Goal: Information Seeking & Learning: Learn about a topic

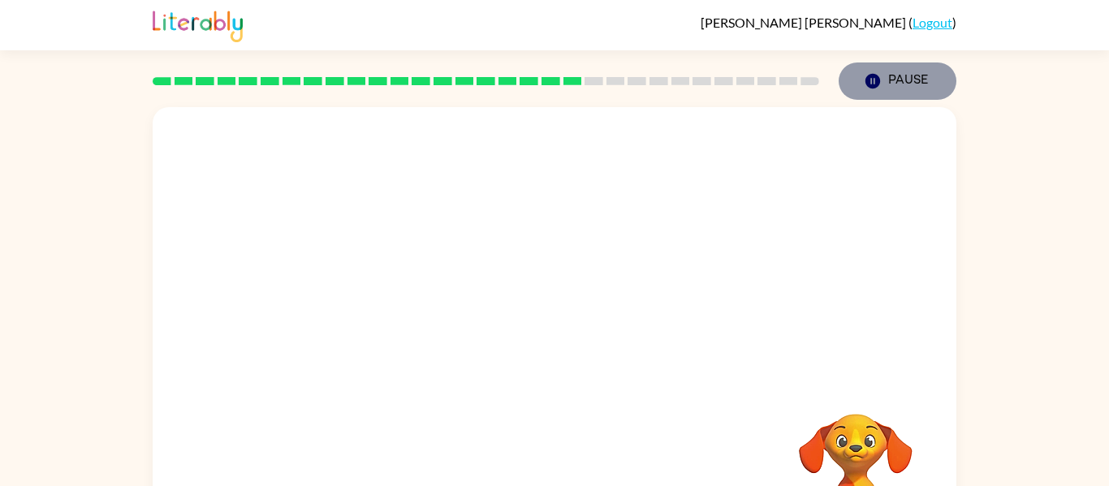
click at [941, 76] on button "Pause Pause" at bounding box center [898, 81] width 118 height 37
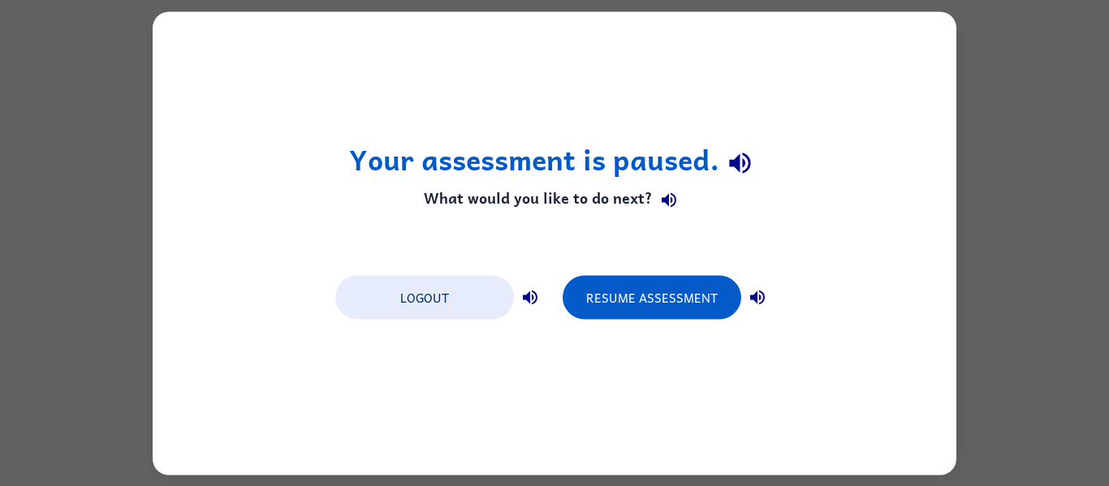
click at [813, 106] on div "Your assessment is paused. What would you like to do next? Logout Resume Assess…" at bounding box center [555, 243] width 804 height 464
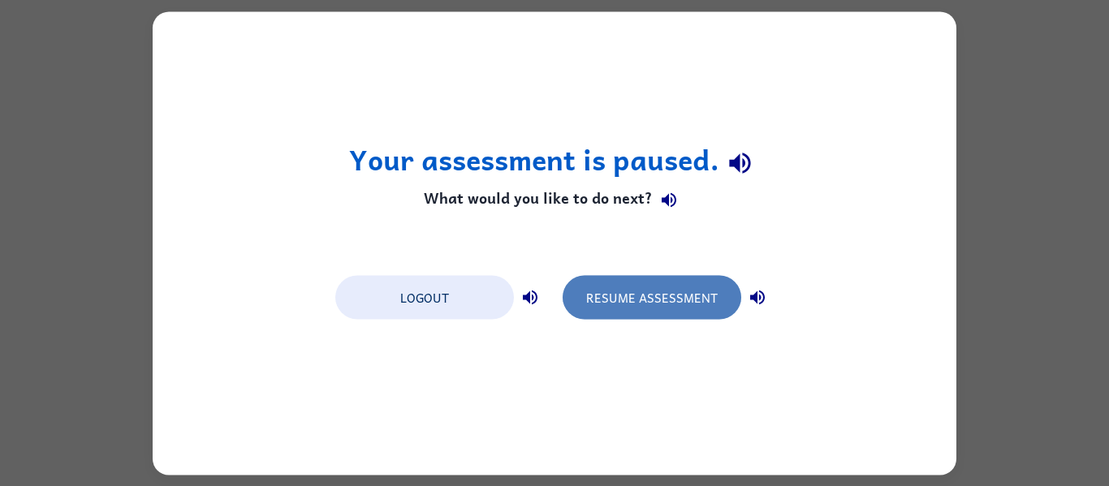
click at [686, 283] on button "Resume Assessment" at bounding box center [652, 297] width 179 height 44
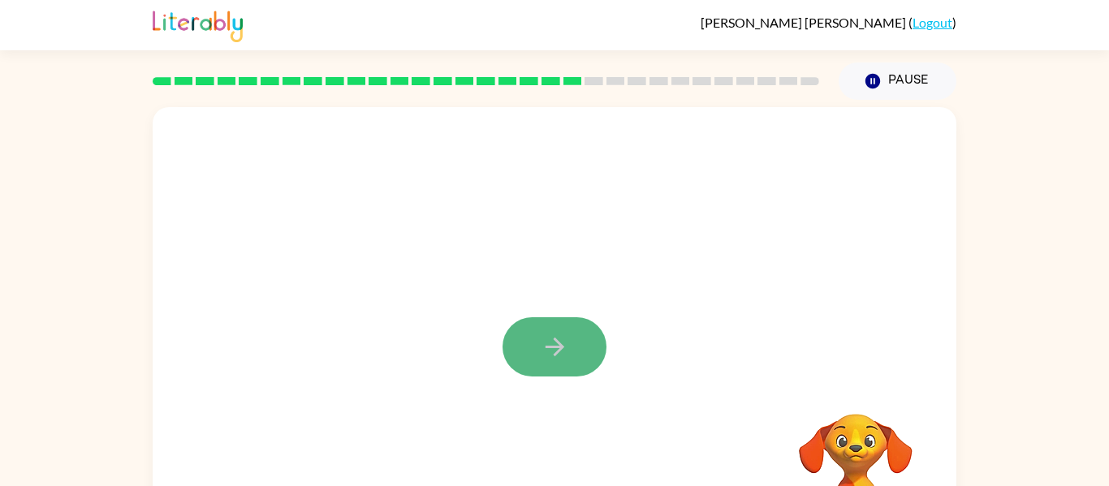
click at [594, 348] on button "button" at bounding box center [555, 347] width 104 height 59
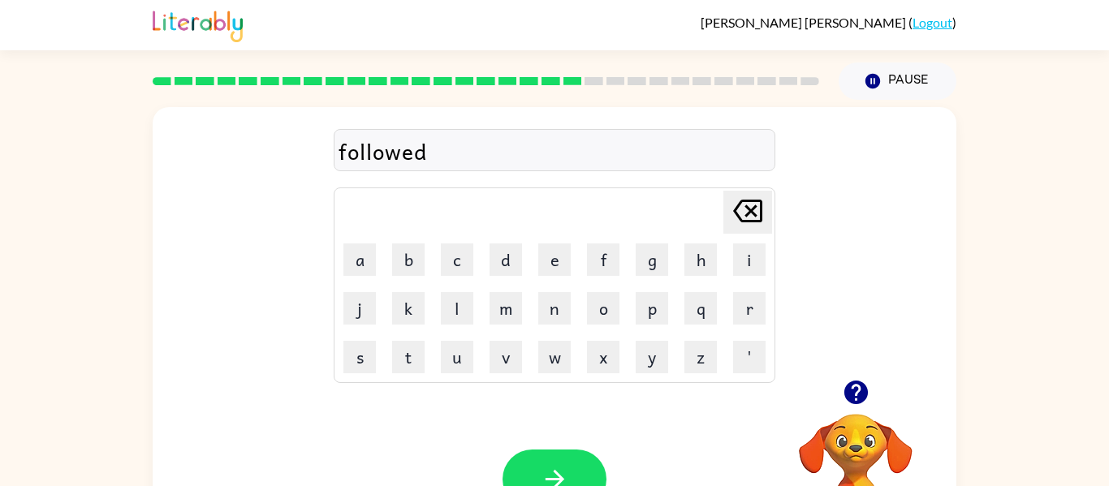
click at [568, 448] on div "Your browser must support playing .mp4 files to use Literably. Please try using…" at bounding box center [555, 479] width 804 height 183
click at [560, 467] on icon "button" at bounding box center [555, 479] width 28 height 28
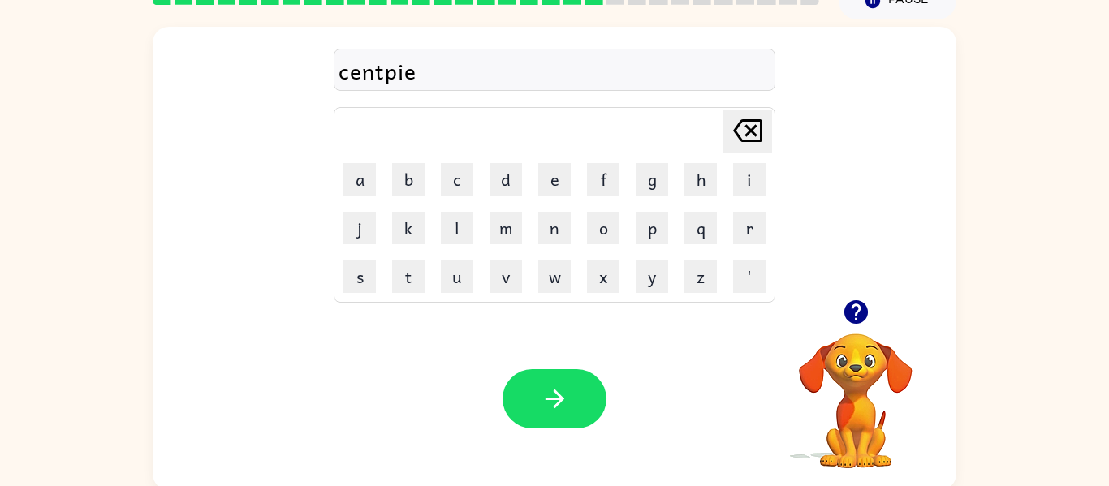
scroll to position [84, 0]
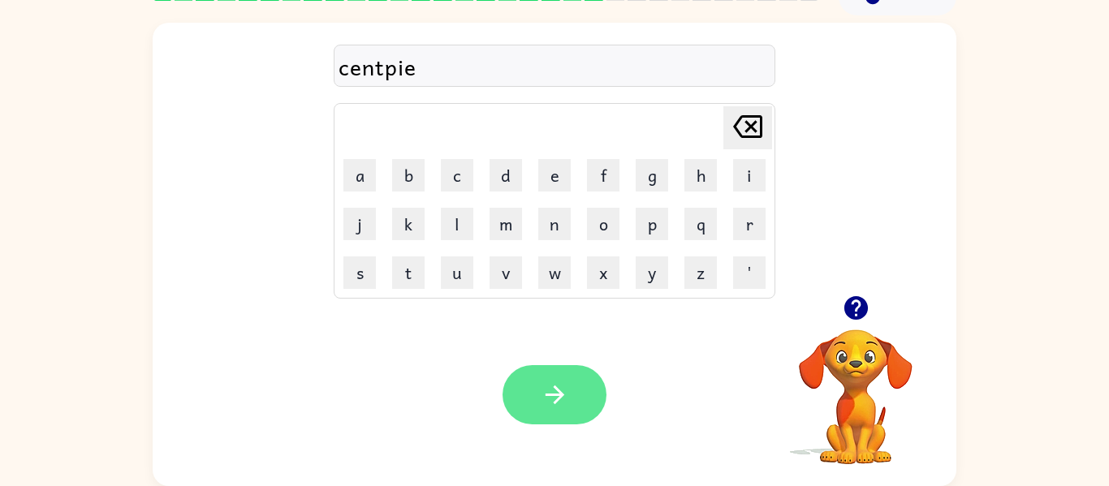
click at [541, 366] on button "button" at bounding box center [555, 394] width 104 height 59
click at [512, 382] on button "button" at bounding box center [555, 394] width 104 height 59
click at [525, 413] on button "button" at bounding box center [555, 394] width 104 height 59
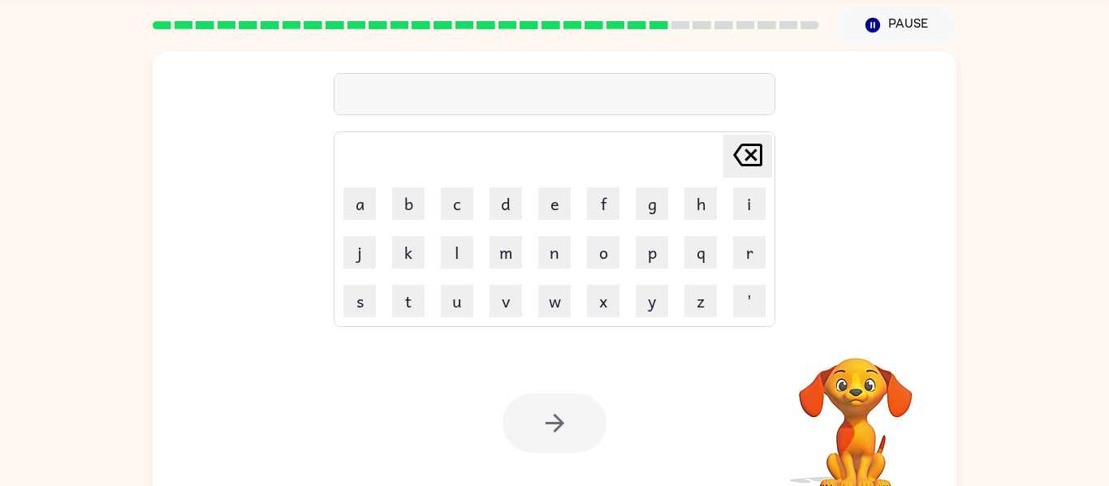
scroll to position [54, 0]
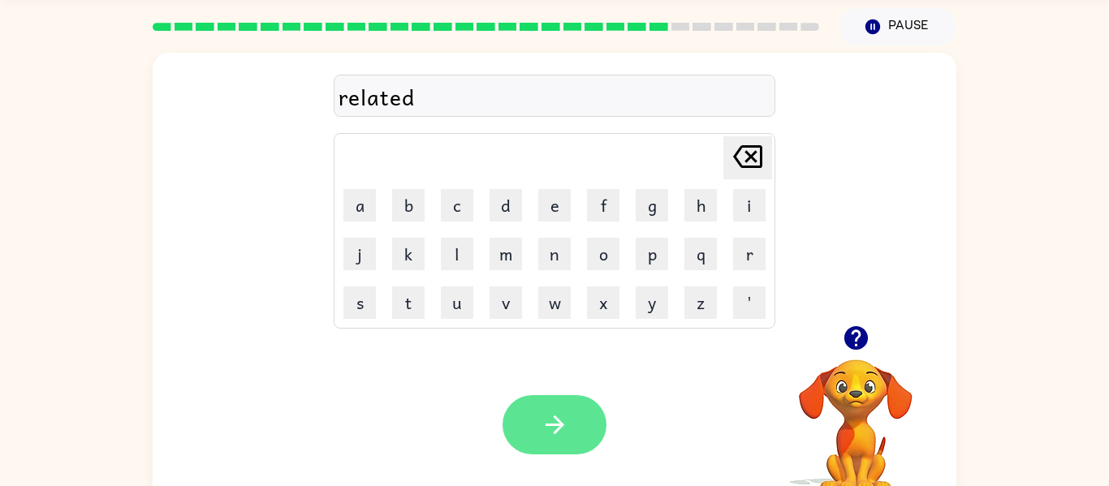
click at [585, 408] on button "button" at bounding box center [555, 424] width 104 height 59
click at [591, 414] on button "button" at bounding box center [555, 424] width 104 height 59
click at [541, 426] on icon "button" at bounding box center [555, 425] width 28 height 28
click at [541, 424] on icon "button" at bounding box center [555, 425] width 28 height 28
click at [541, 436] on icon "button" at bounding box center [555, 425] width 28 height 28
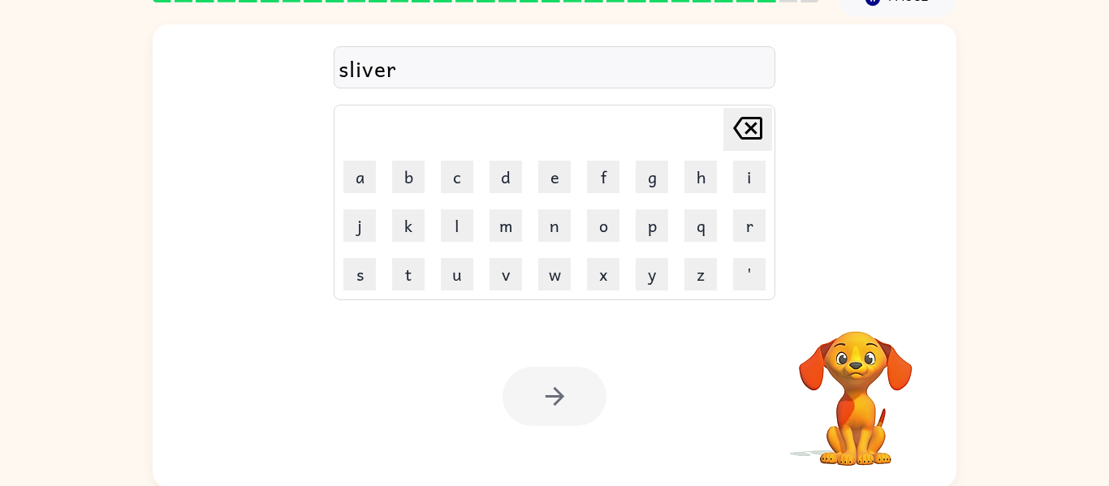
scroll to position [84, 0]
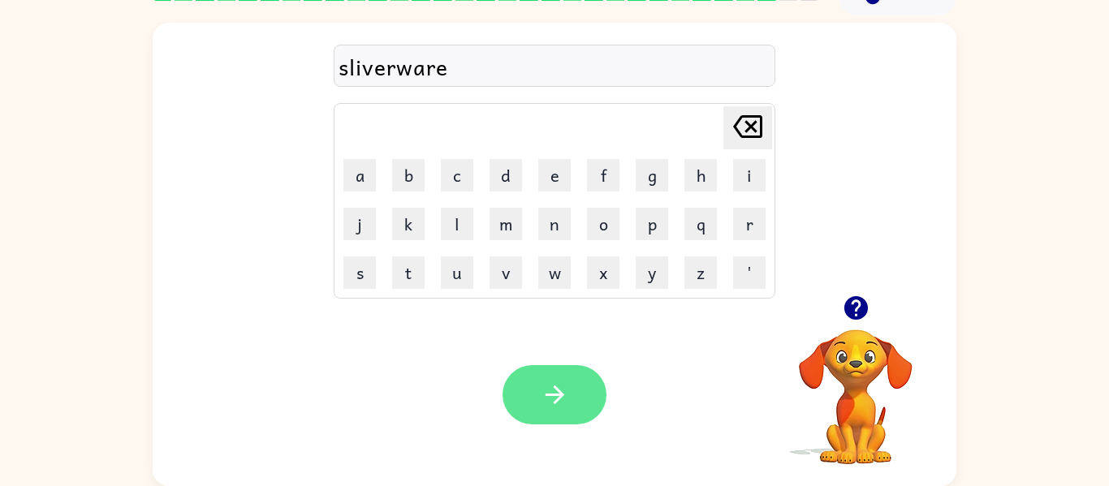
click at [524, 408] on button "button" at bounding box center [555, 394] width 104 height 59
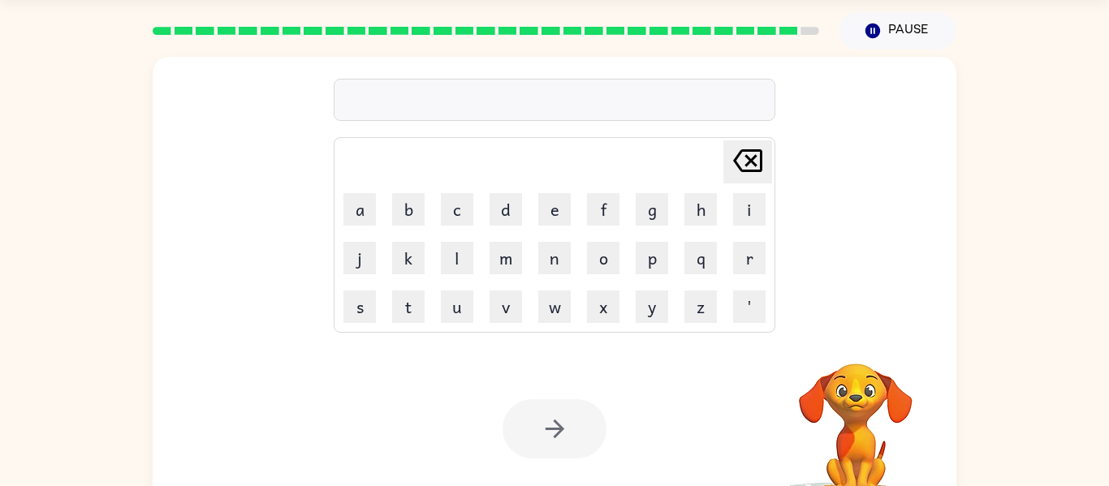
scroll to position [52, 0]
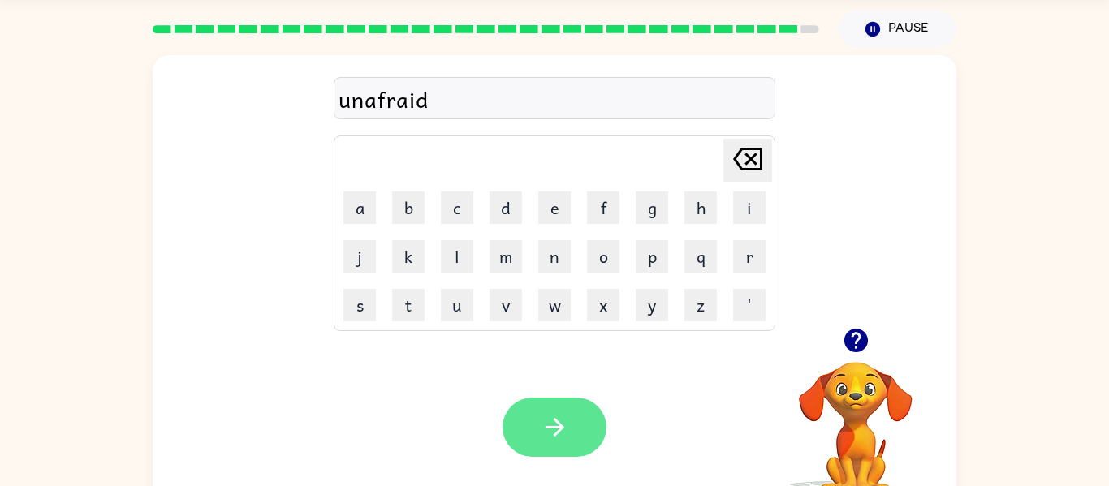
click at [537, 413] on button "button" at bounding box center [555, 427] width 104 height 59
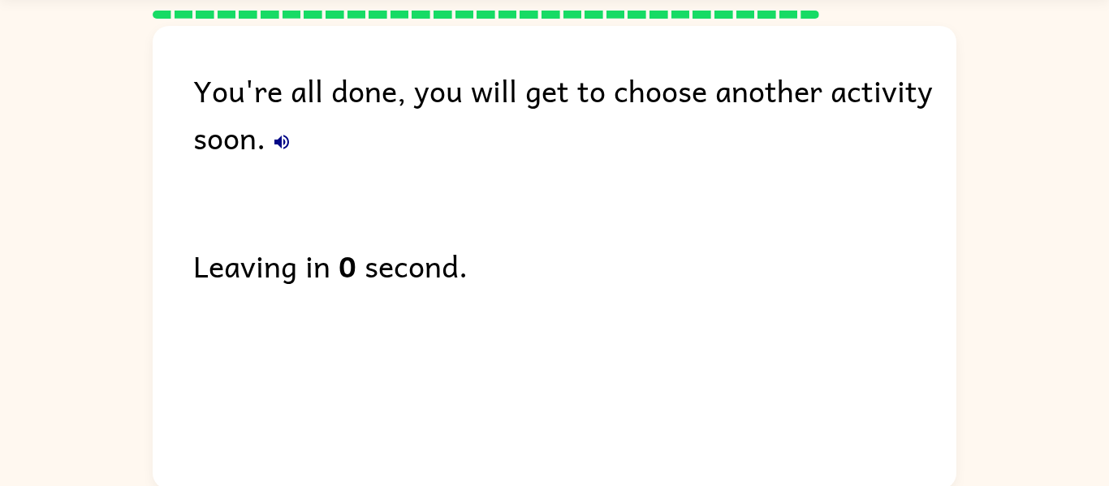
scroll to position [55, 0]
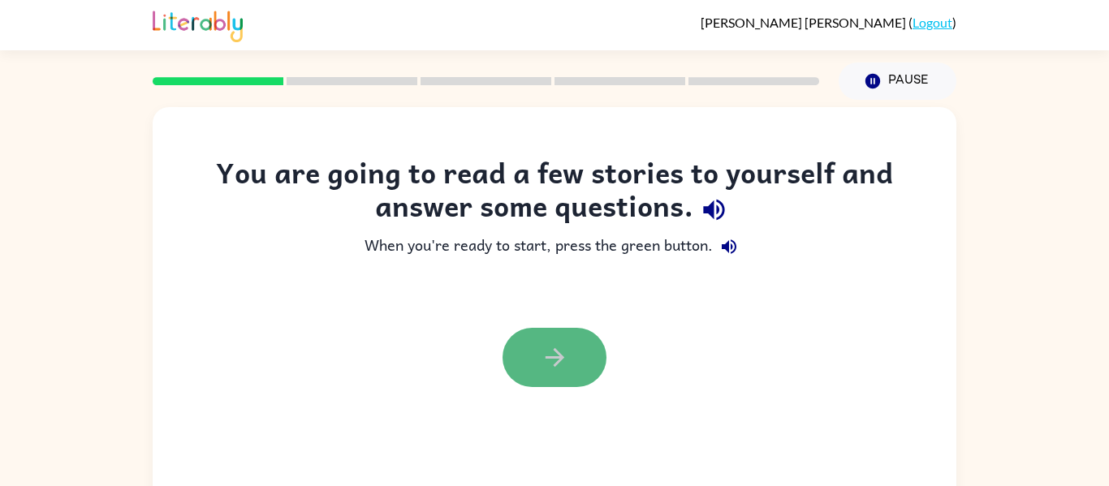
click at [547, 379] on button "button" at bounding box center [555, 357] width 104 height 59
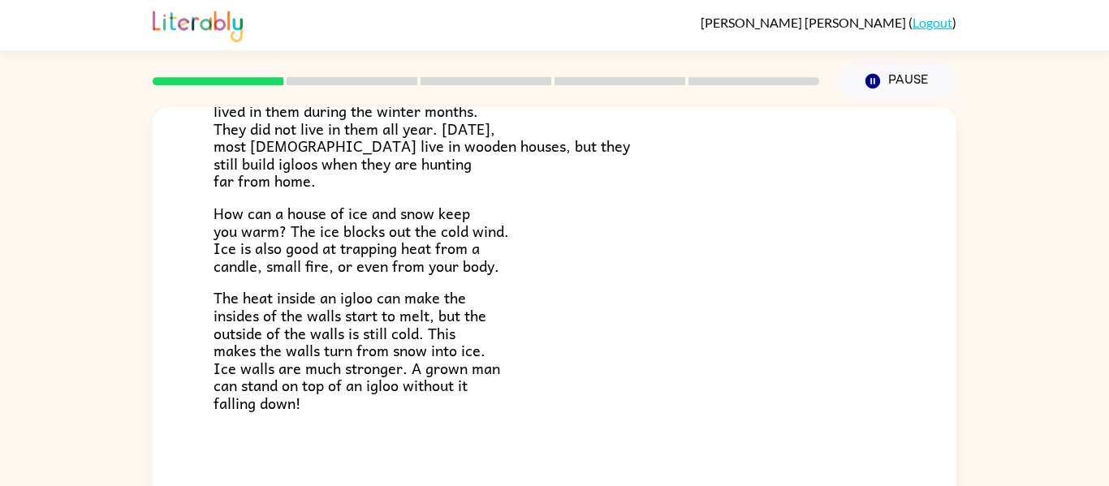
scroll to position [84, 0]
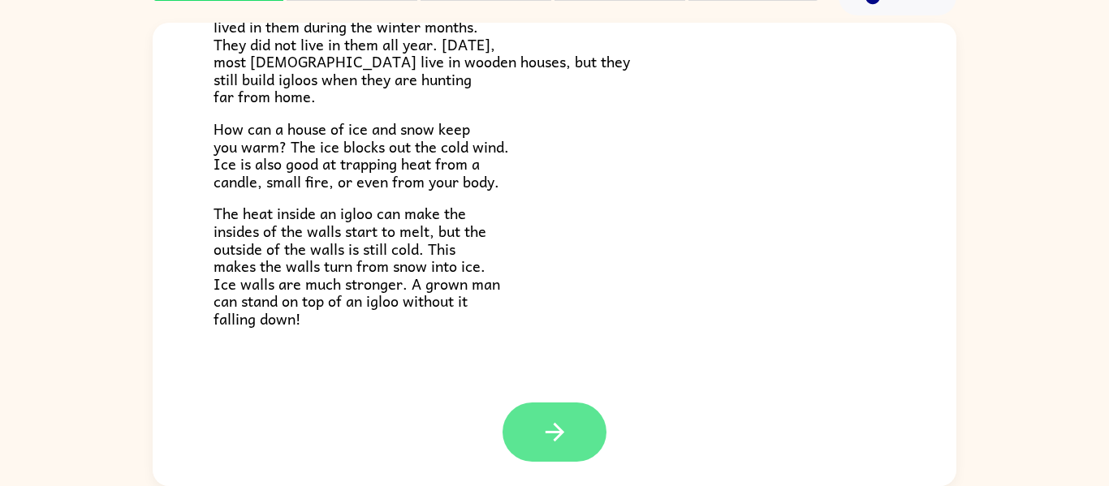
click at [557, 421] on icon "button" at bounding box center [555, 432] width 28 height 28
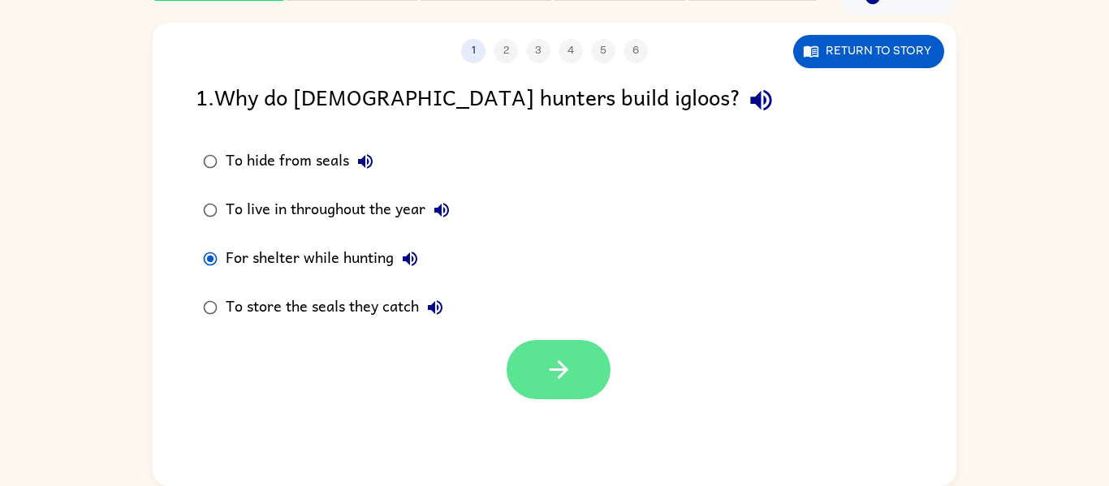
click at [518, 371] on button "button" at bounding box center [559, 369] width 104 height 59
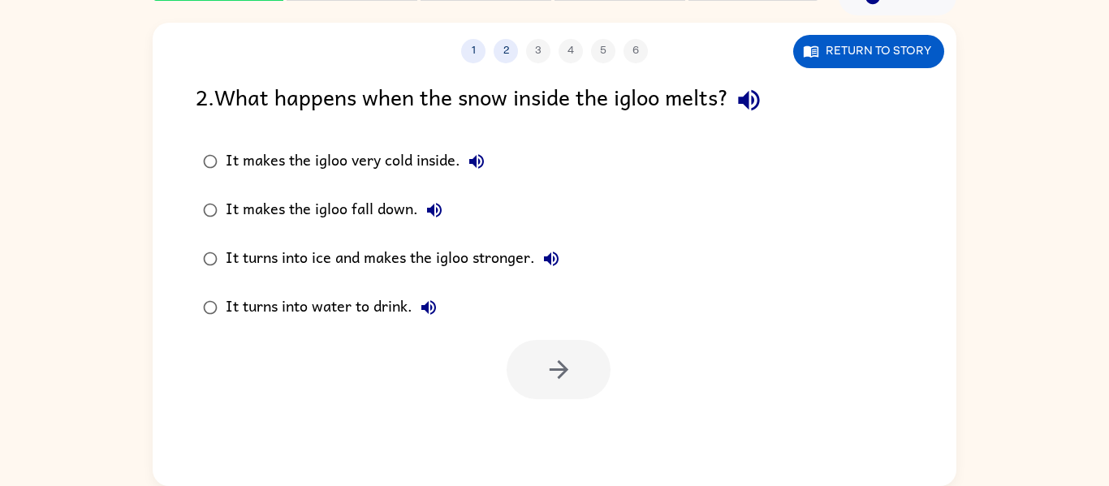
click at [201, 191] on label "It makes the igloo fall down." at bounding box center [381, 210] width 389 height 49
click at [551, 365] on icon "button" at bounding box center [559, 370] width 28 height 28
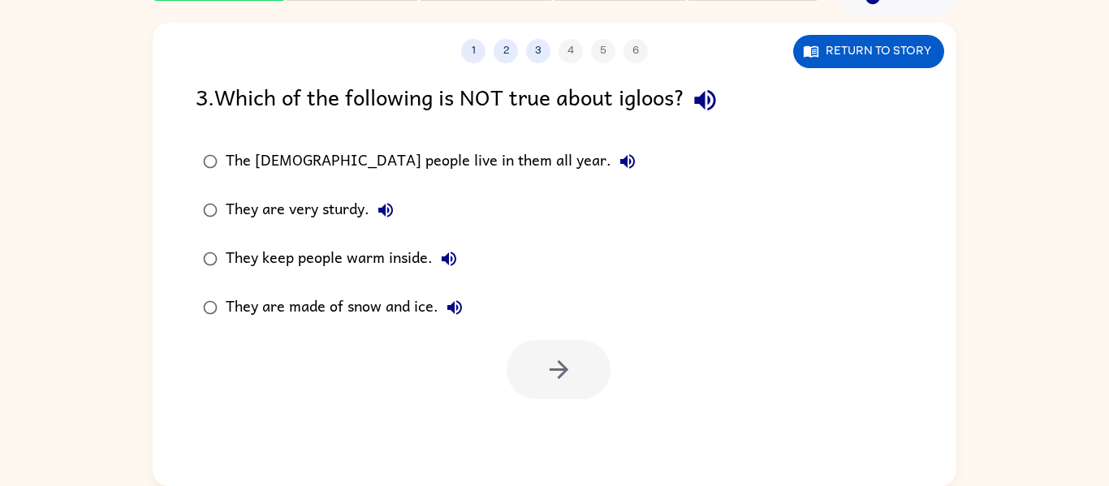
click at [551, 365] on div at bounding box center [559, 369] width 104 height 59
click at [559, 345] on button "button" at bounding box center [559, 369] width 104 height 59
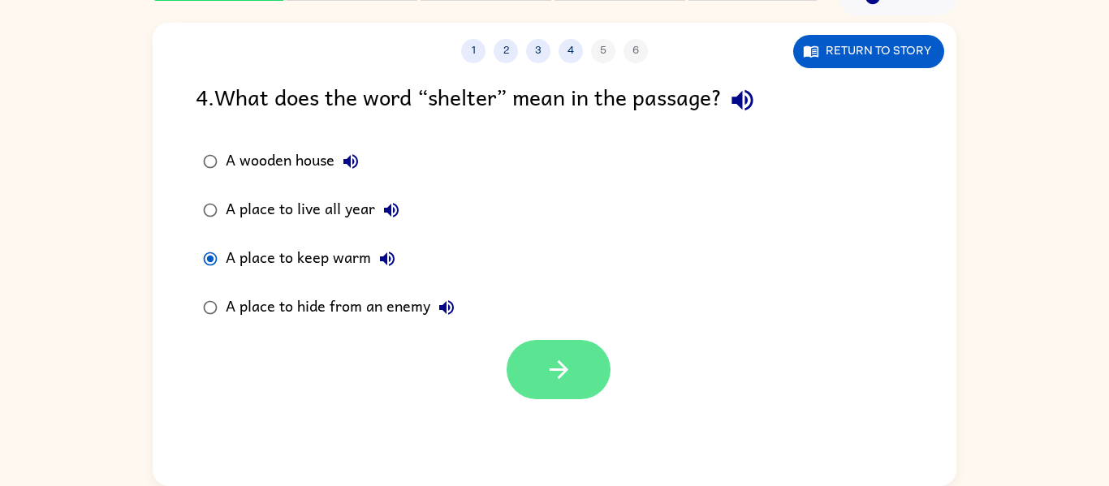
click at [590, 359] on button "button" at bounding box center [559, 369] width 104 height 59
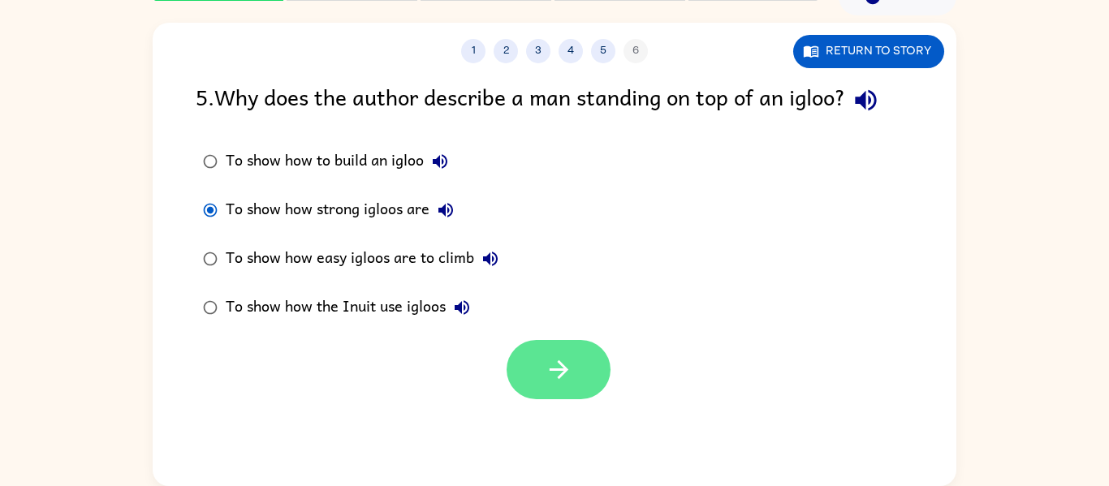
click at [575, 365] on button "button" at bounding box center [559, 369] width 104 height 59
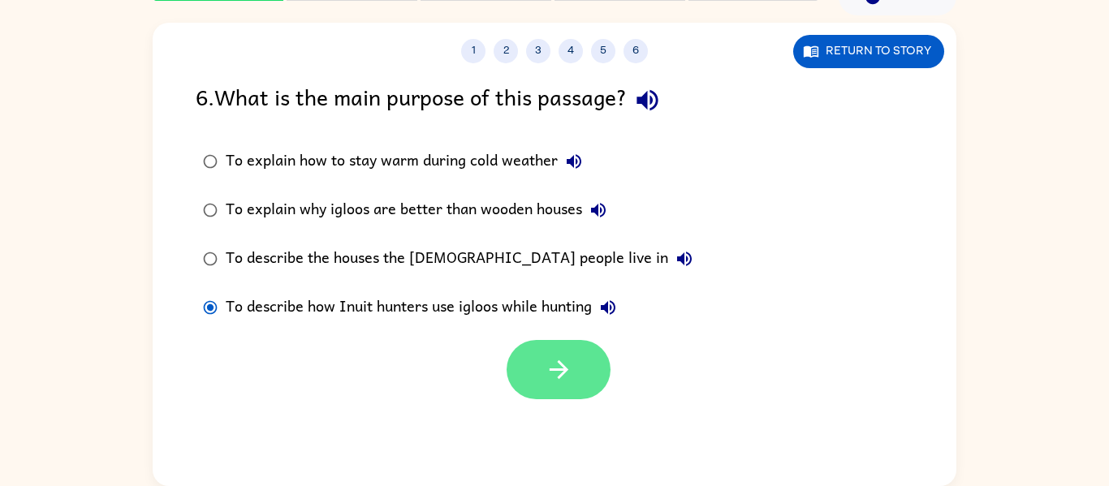
click at [589, 378] on button "button" at bounding box center [559, 369] width 104 height 59
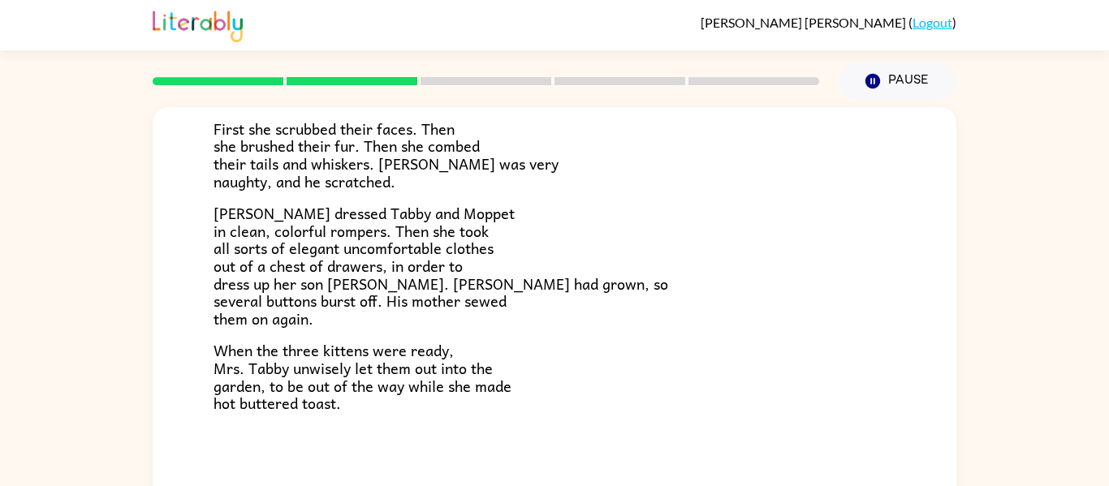
scroll to position [84, 0]
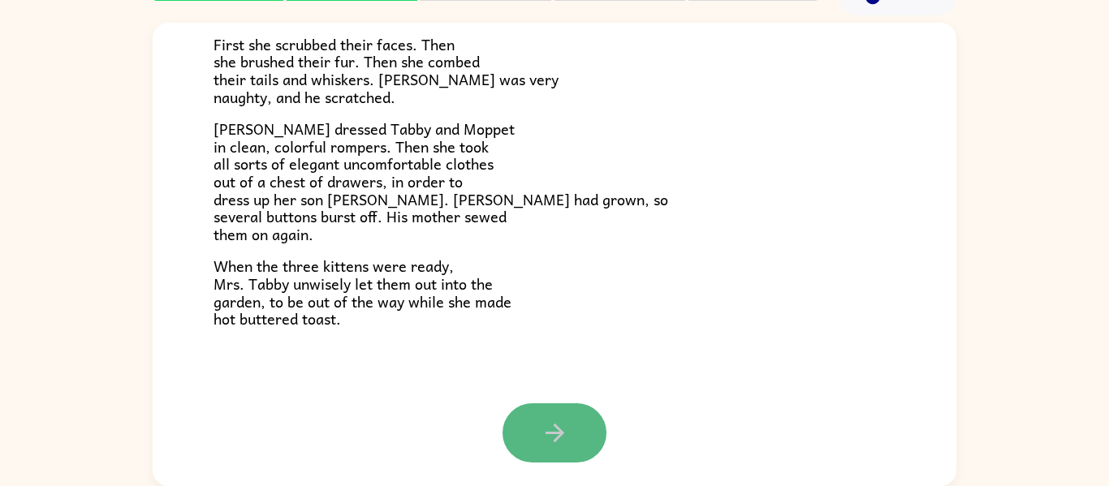
click at [562, 450] on button "button" at bounding box center [555, 433] width 104 height 59
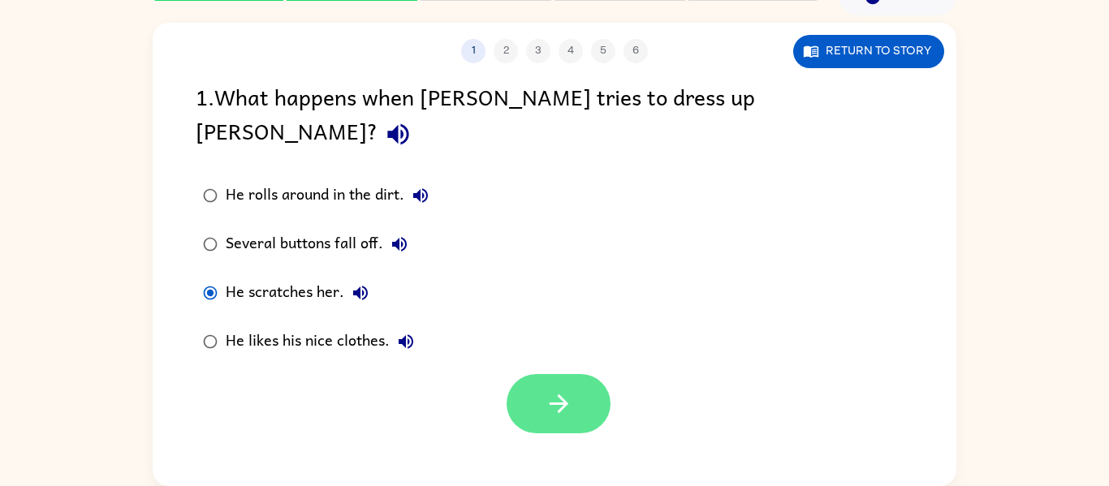
click at [585, 374] on button "button" at bounding box center [559, 403] width 104 height 59
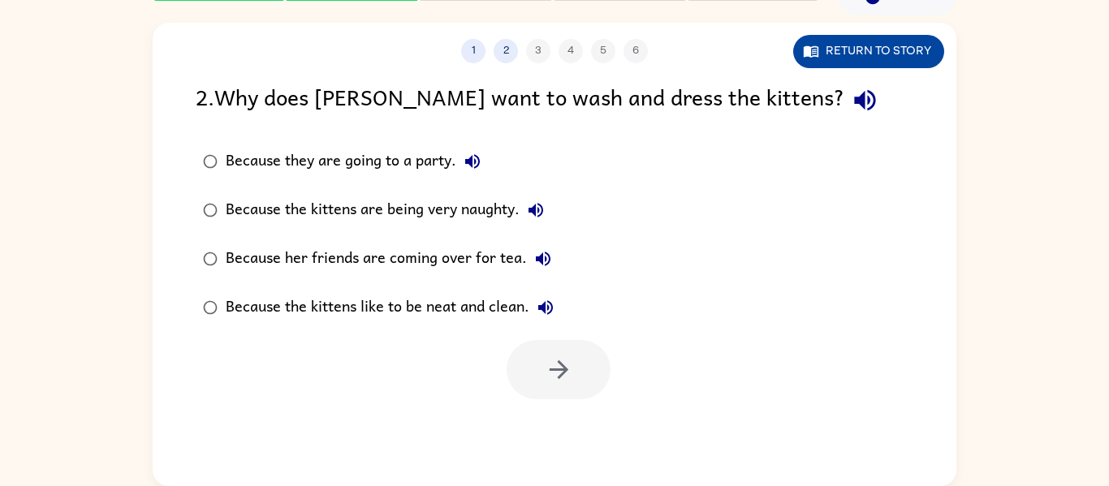
click at [871, 49] on button "Return to story" at bounding box center [868, 51] width 151 height 33
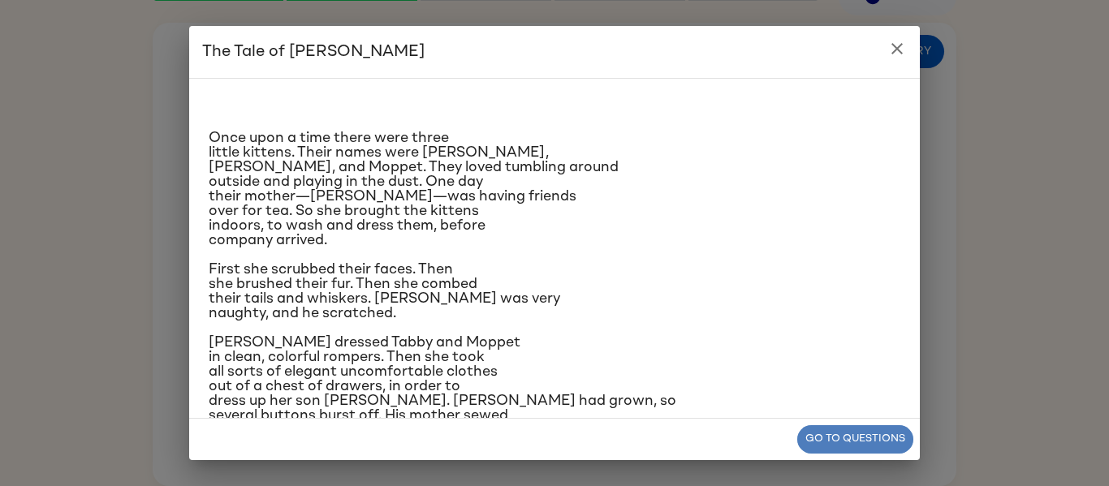
click at [851, 448] on button "Go to questions" at bounding box center [855, 440] width 116 height 28
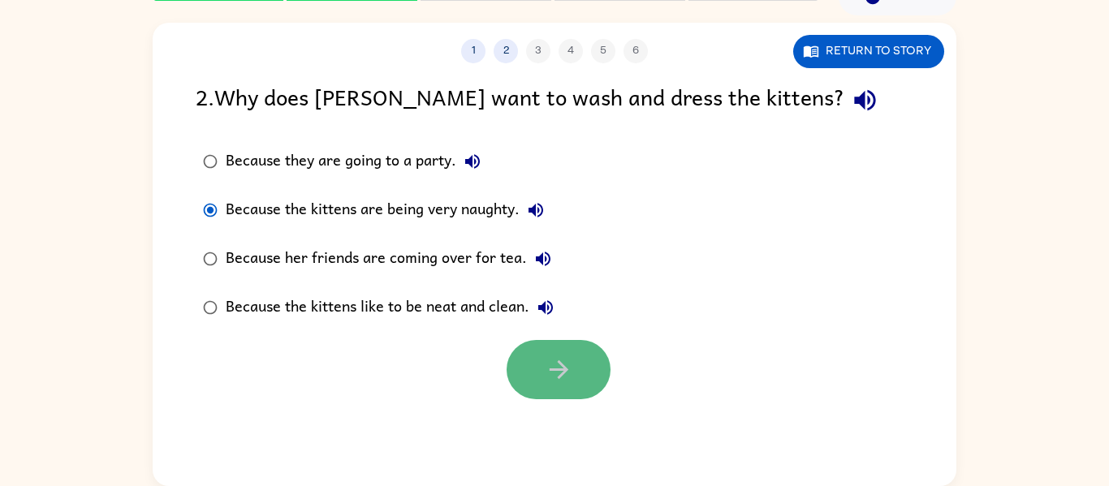
click at [525, 391] on button "button" at bounding box center [559, 369] width 104 height 59
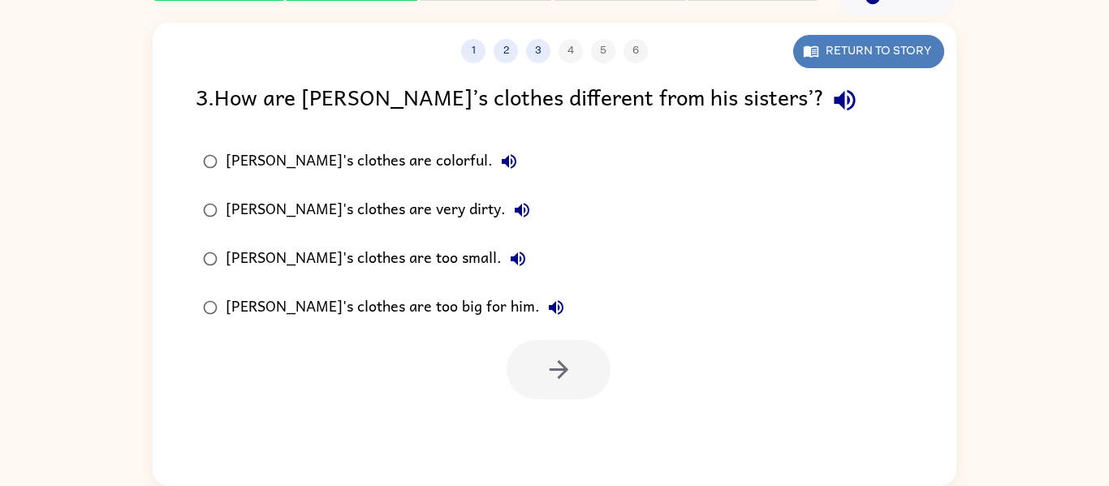
click at [842, 44] on button "Return to story" at bounding box center [868, 51] width 151 height 33
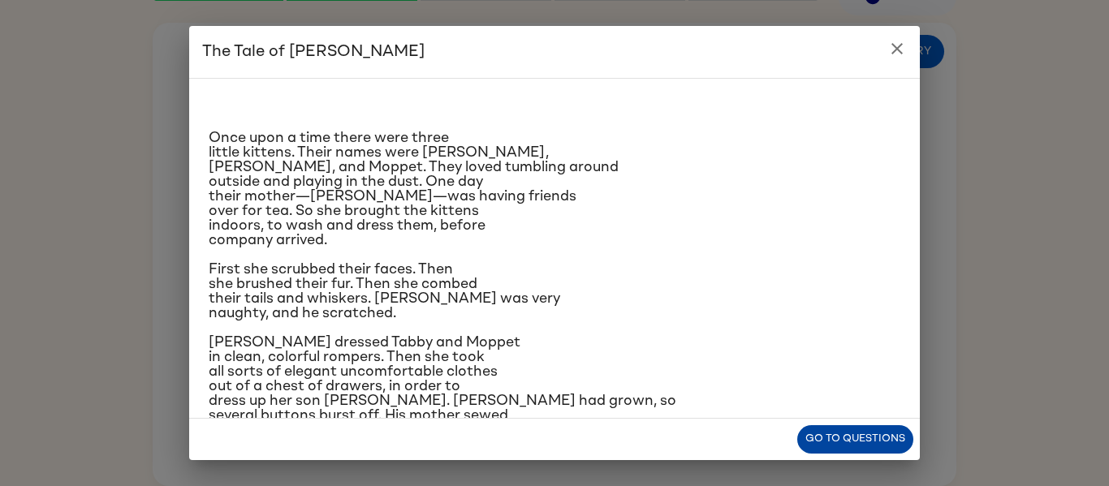
click at [845, 446] on button "Go to questions" at bounding box center [855, 440] width 116 height 28
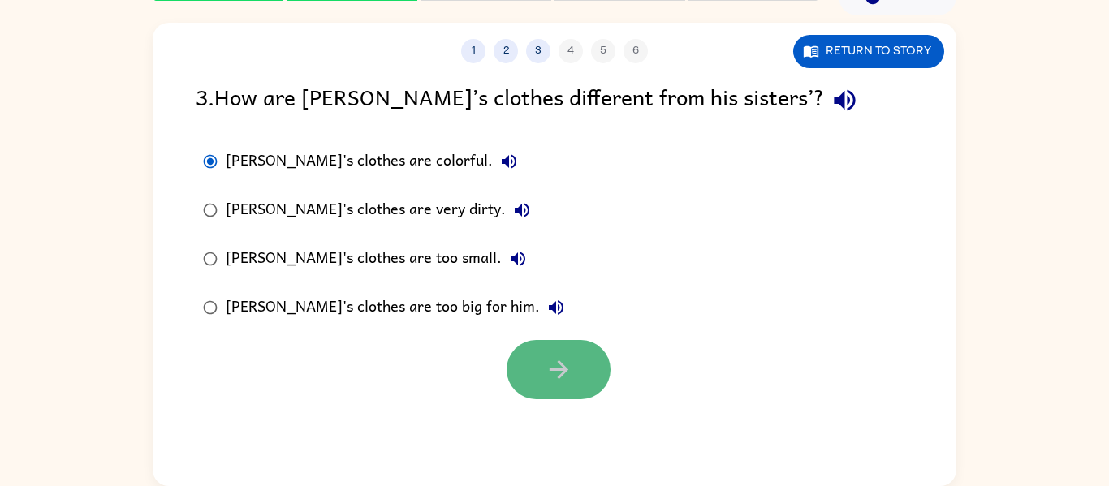
click at [538, 363] on button "button" at bounding box center [559, 369] width 104 height 59
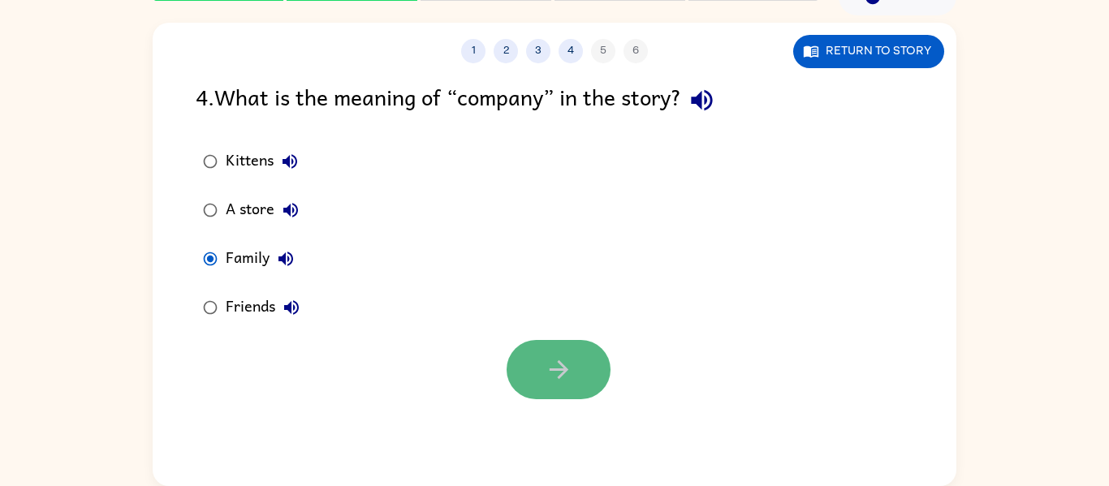
click at [547, 367] on icon "button" at bounding box center [559, 370] width 28 height 28
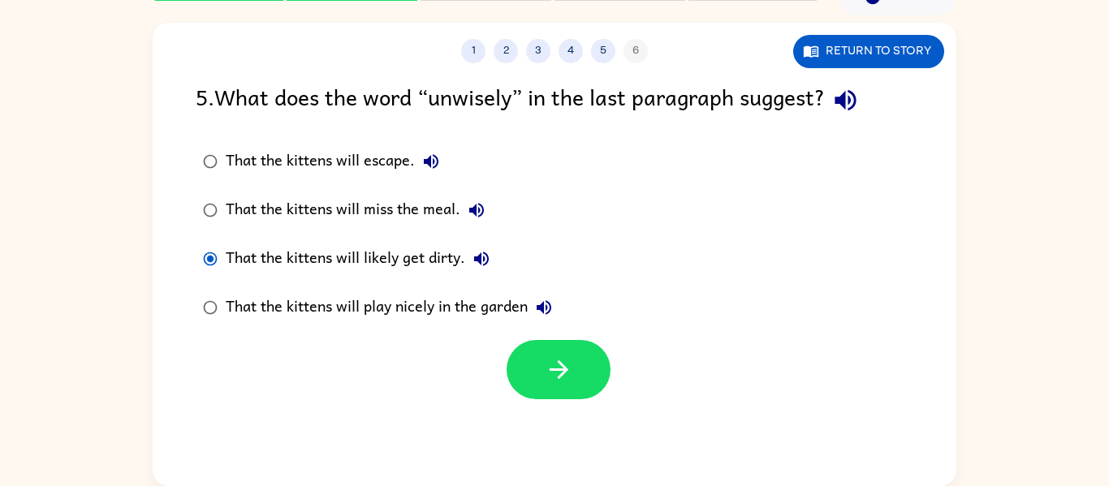
click at [583, 402] on div "1 2 3 4 5 6 Return to story 5 . What does the word “unwisely” in the last parag…" at bounding box center [555, 255] width 804 height 464
click at [573, 371] on button "button" at bounding box center [559, 369] width 104 height 59
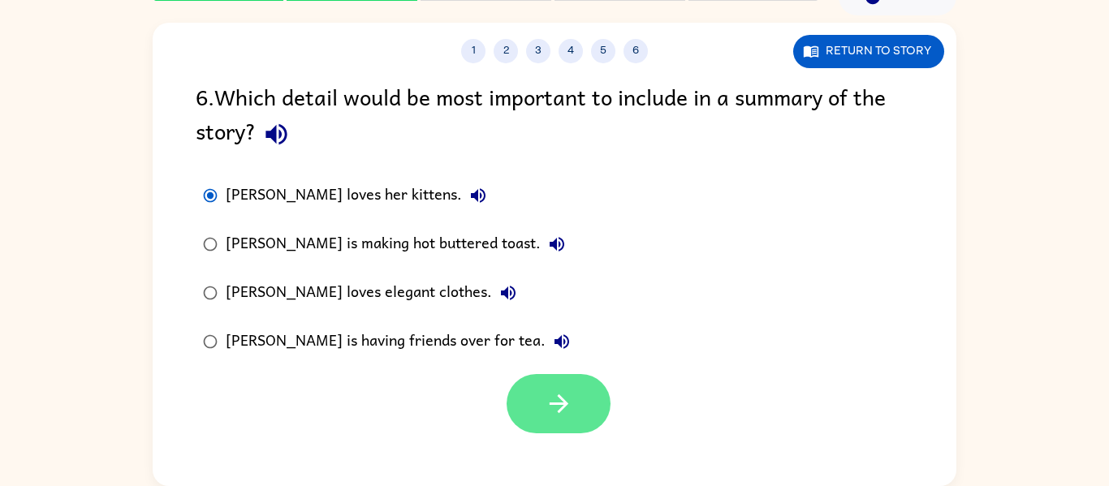
click at [603, 390] on button "button" at bounding box center [559, 403] width 104 height 59
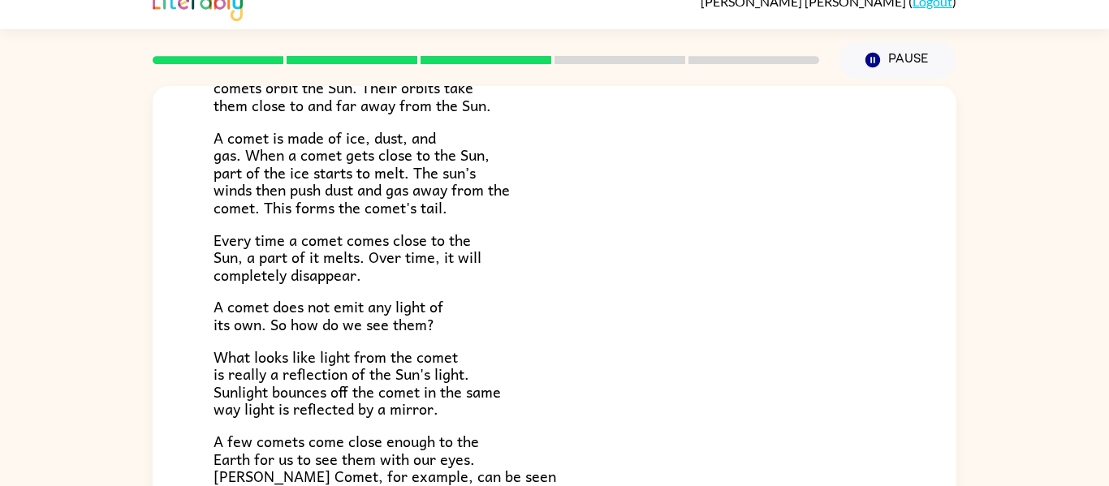
scroll to position [244, 0]
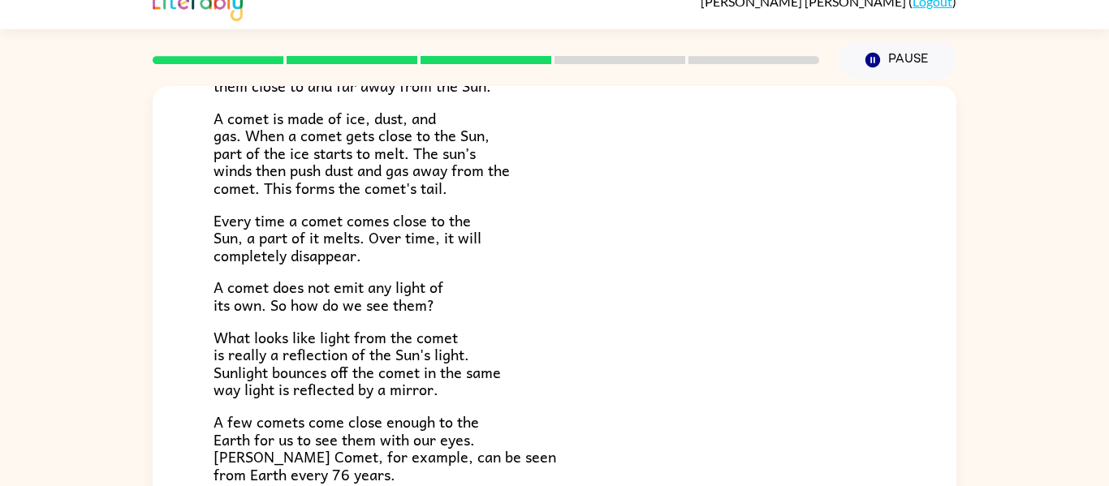
click at [488, 335] on p "What looks like light from the comet is really a reflection of the Sun's light.…" at bounding box center [555, 364] width 682 height 70
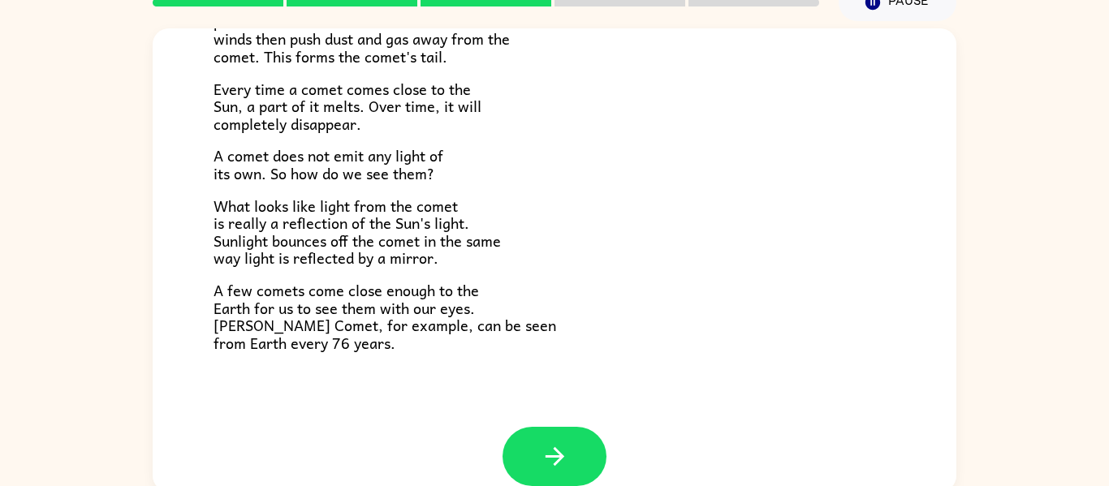
scroll to position [84, 0]
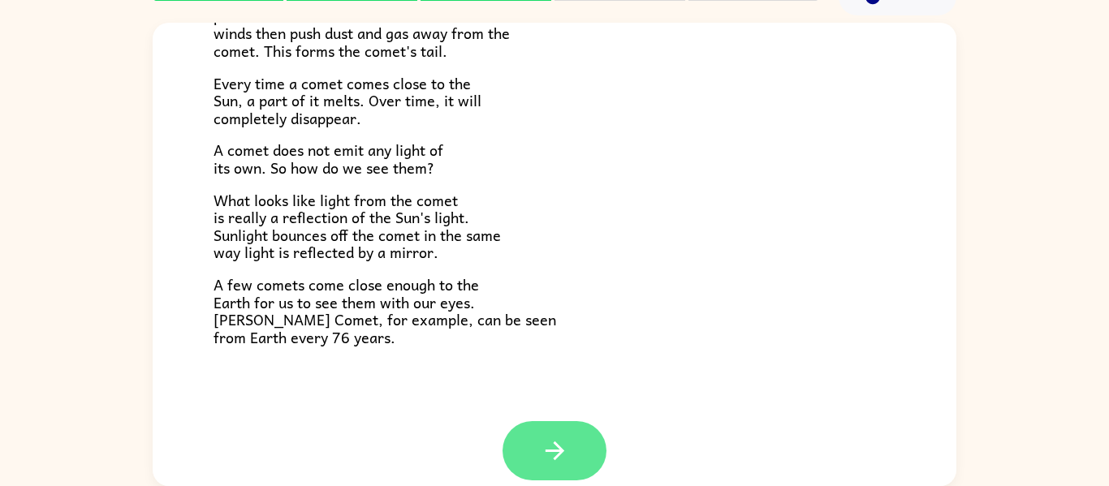
click at [526, 439] on button "button" at bounding box center [555, 450] width 104 height 59
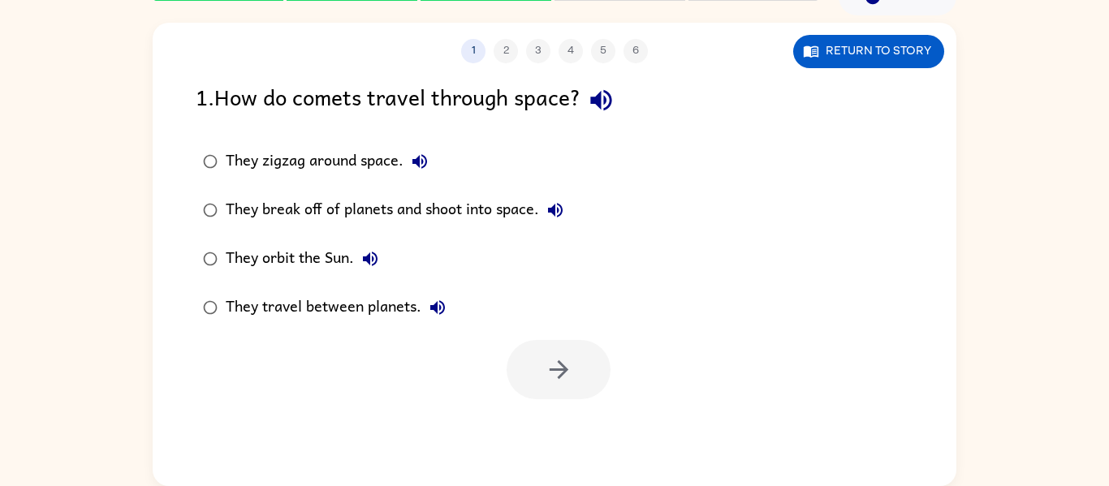
scroll to position [0, 0]
click at [562, 373] on icon "button" at bounding box center [558, 370] width 19 height 19
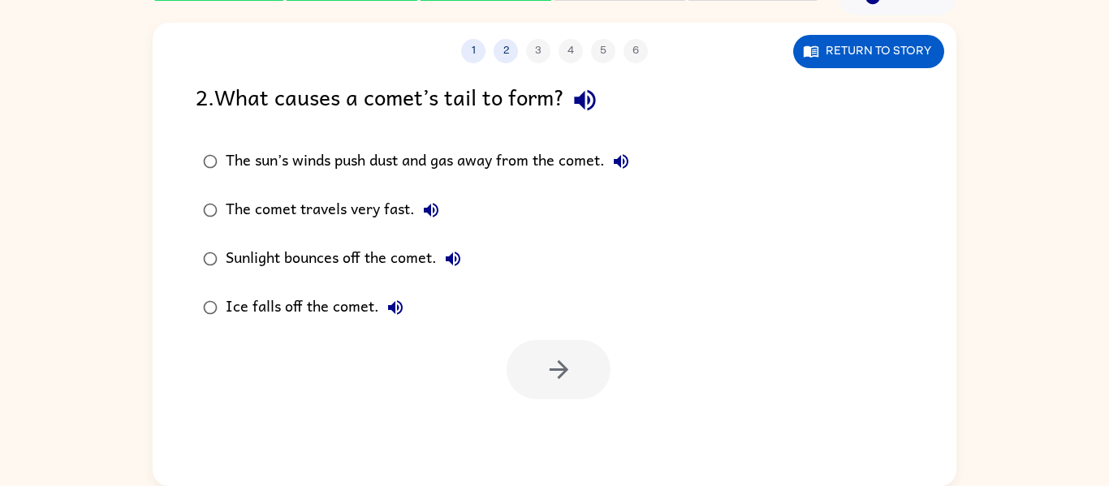
click at [240, 209] on div "The comet travels very fast." at bounding box center [337, 210] width 222 height 32
click at [529, 362] on button "button" at bounding box center [559, 369] width 104 height 59
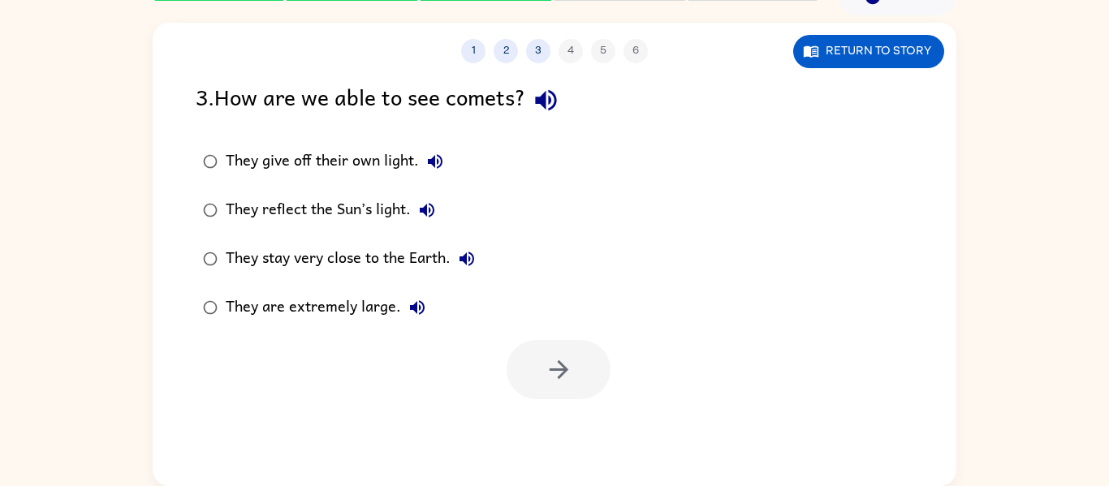
click at [226, 221] on div "They reflect the Sun’s light." at bounding box center [335, 210] width 218 height 32
click at [577, 386] on button "button" at bounding box center [559, 369] width 104 height 59
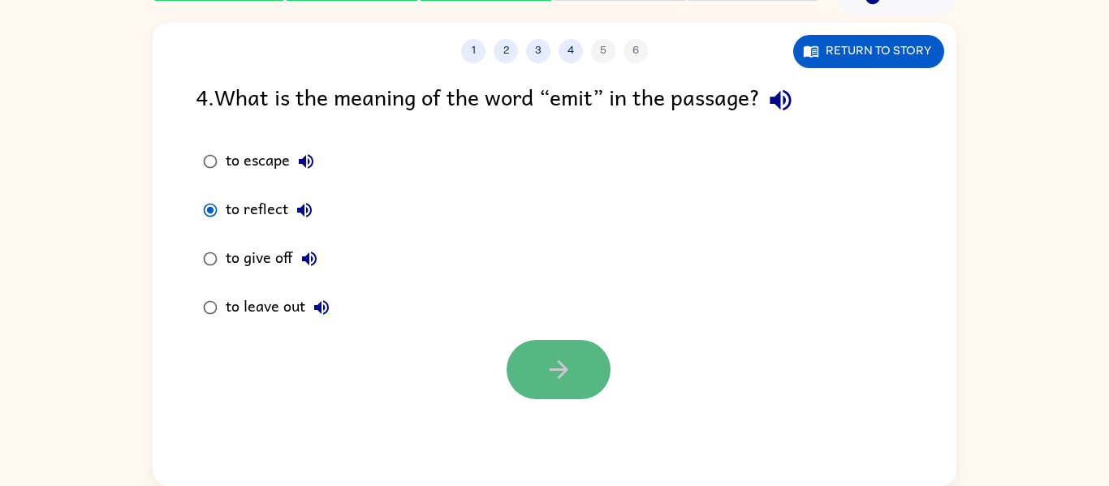
click at [530, 364] on button "button" at bounding box center [559, 369] width 104 height 59
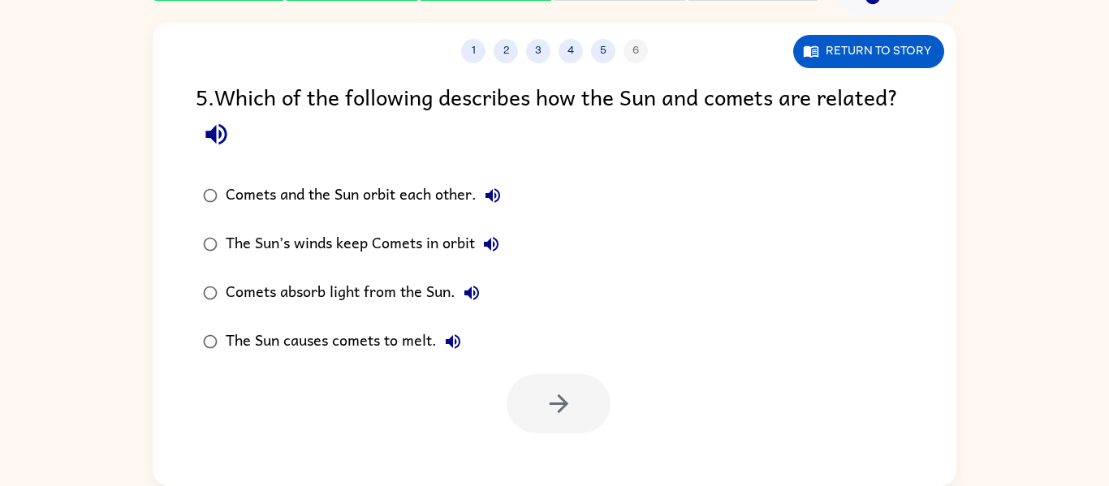
click at [271, 266] on label "The Sun’s winds keep Comets in orbit" at bounding box center [352, 244] width 331 height 49
click at [573, 430] on button "button" at bounding box center [559, 403] width 104 height 59
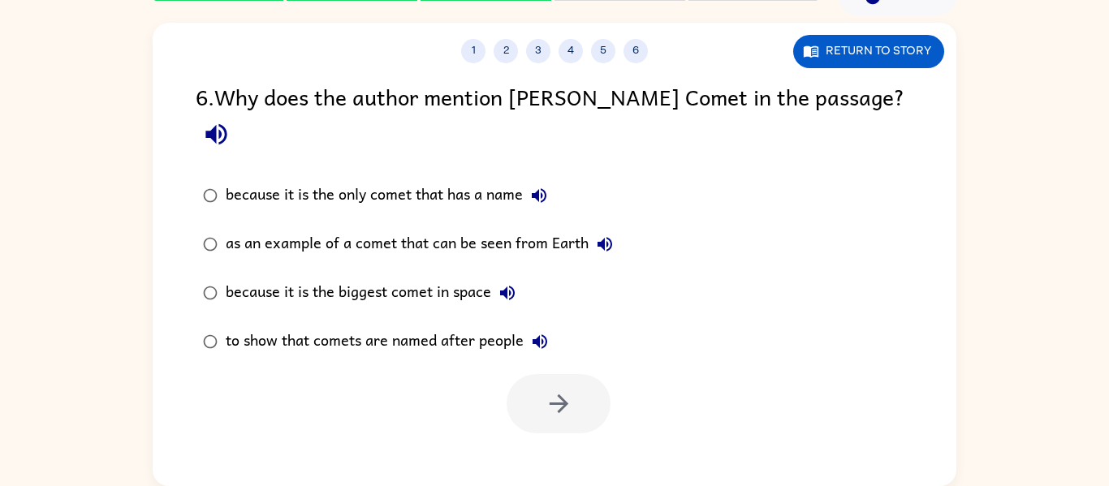
click at [227, 326] on div "to show that comets are named after people" at bounding box center [391, 342] width 331 height 32
click at [577, 374] on button "button" at bounding box center [559, 403] width 104 height 59
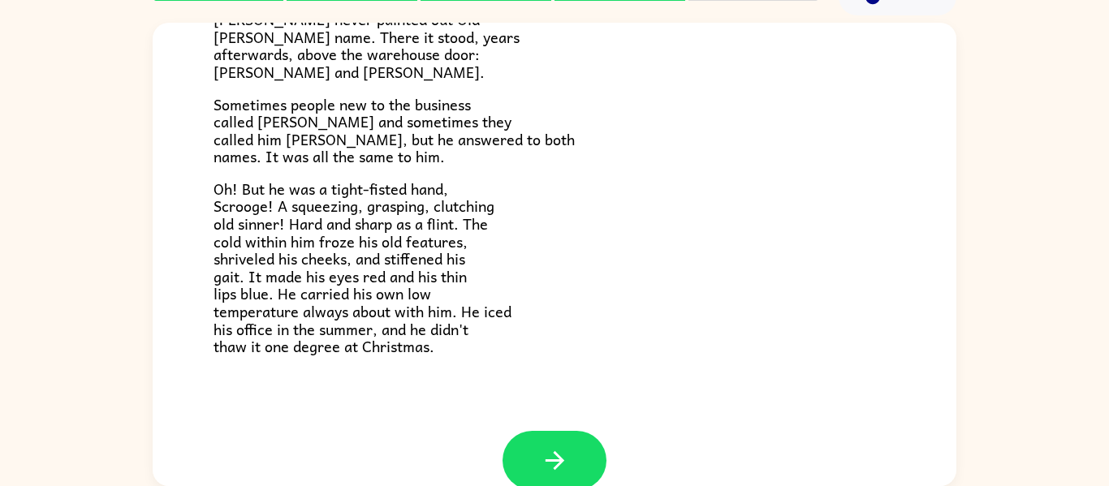
scroll to position [516, 0]
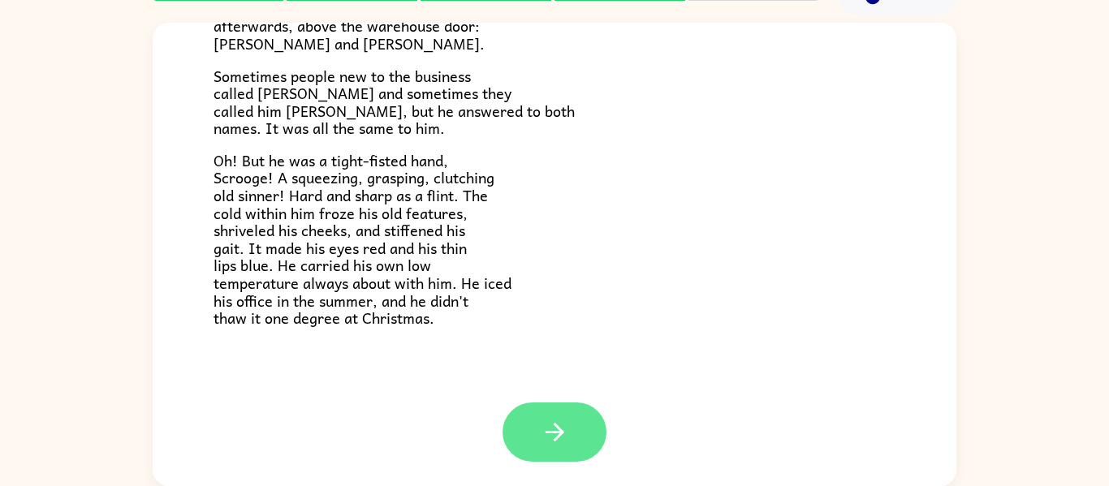
click at [556, 444] on icon "button" at bounding box center [555, 432] width 28 height 28
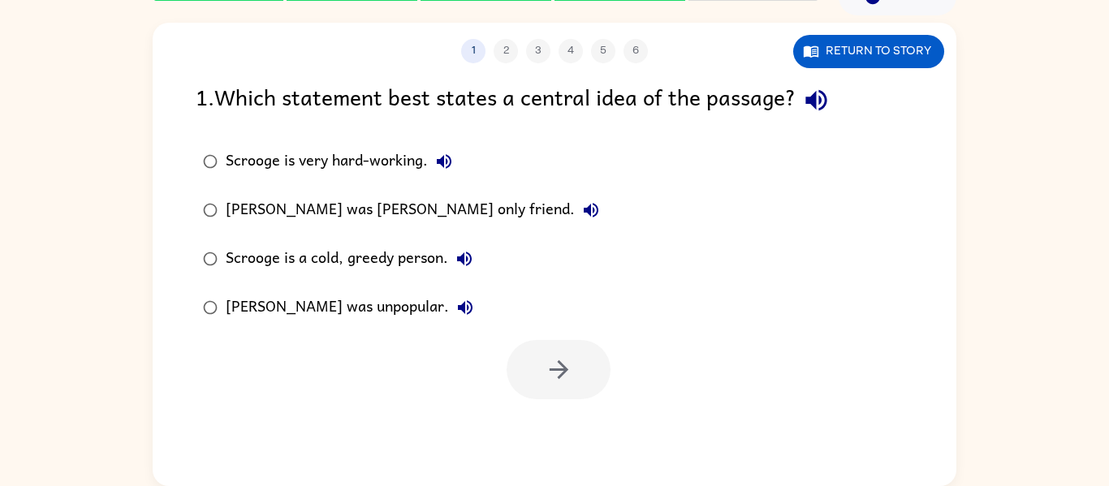
scroll to position [0, 0]
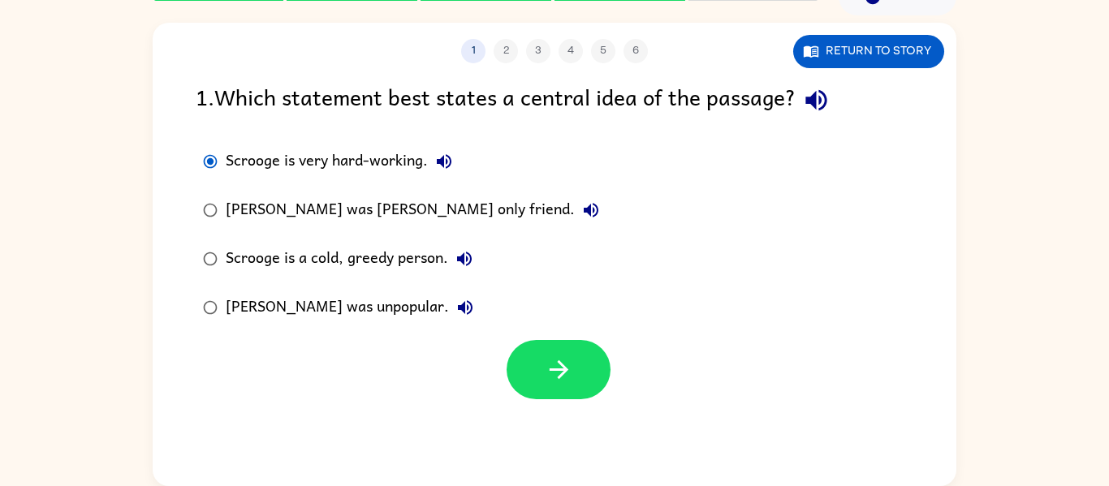
click at [523, 334] on div at bounding box center [555, 365] width 804 height 67
click at [530, 368] on button "button" at bounding box center [559, 369] width 104 height 59
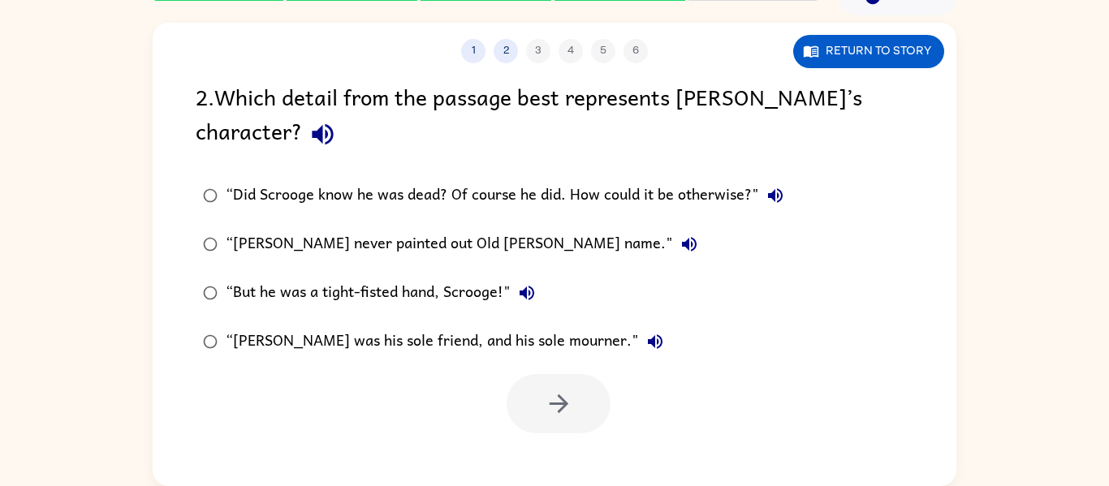
click at [237, 237] on div "“[PERSON_NAME] never painted out Old [PERSON_NAME] name."" at bounding box center [466, 244] width 480 height 32
click at [569, 405] on icon "button" at bounding box center [559, 404] width 28 height 28
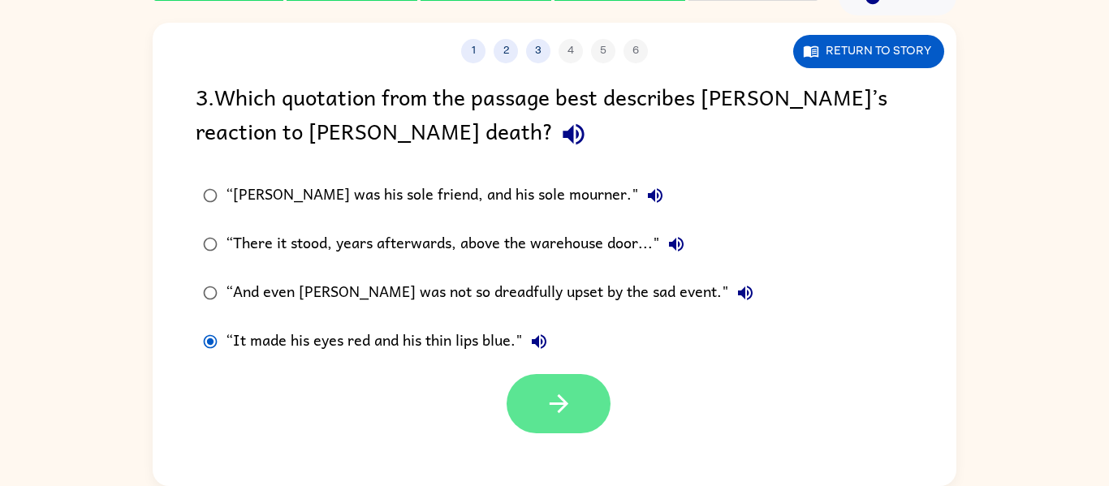
click at [599, 395] on button "button" at bounding box center [559, 403] width 104 height 59
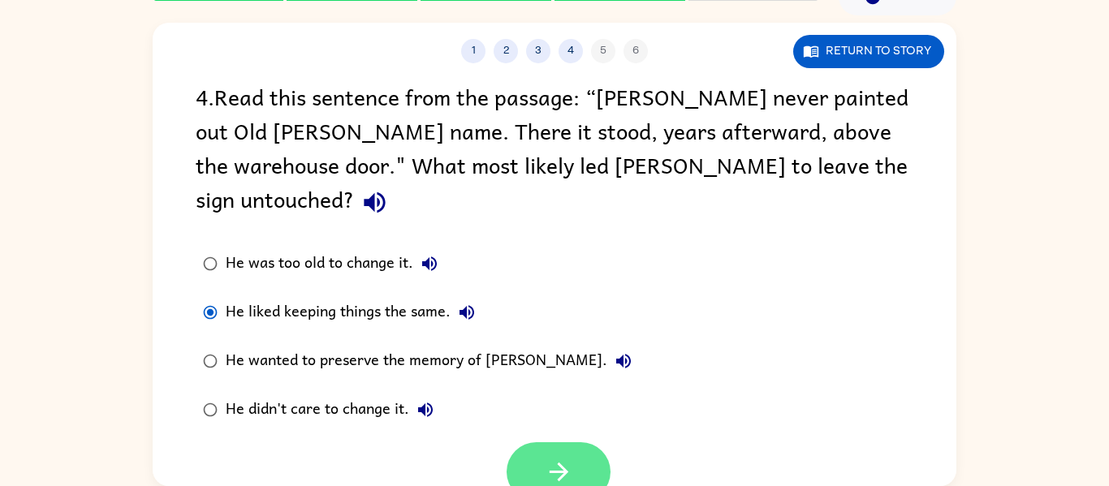
click at [567, 443] on button "button" at bounding box center [559, 472] width 104 height 59
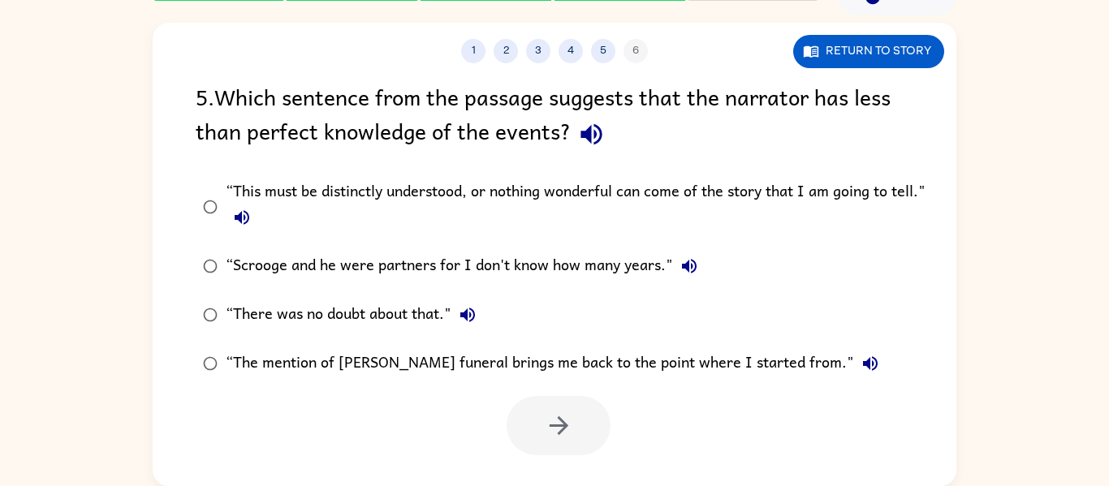
click at [246, 226] on icon "button" at bounding box center [241, 217] width 19 height 19
click at [570, 447] on button "button" at bounding box center [559, 425] width 104 height 59
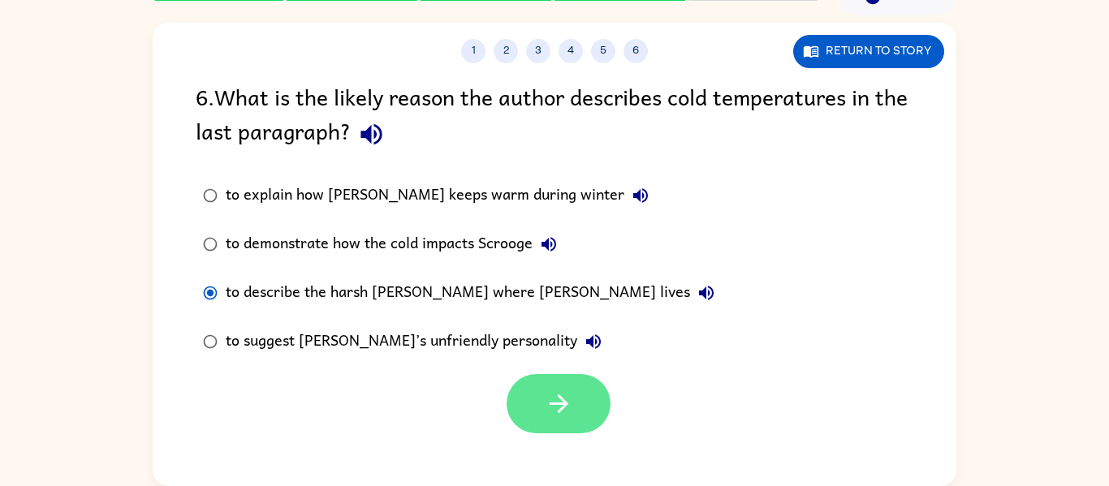
click at [551, 404] on icon "button" at bounding box center [558, 404] width 19 height 19
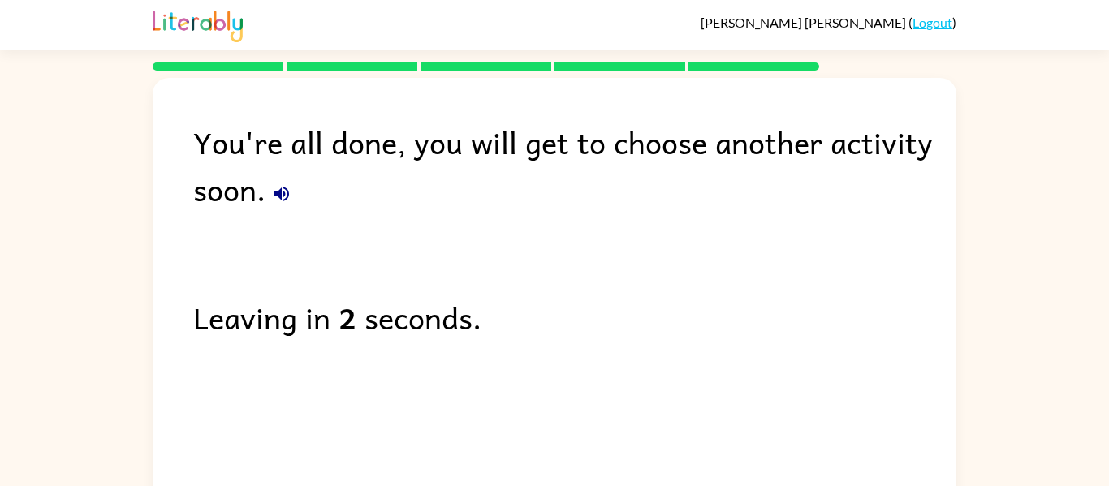
click at [941, 15] on link "Logout" at bounding box center [933, 22] width 40 height 15
